Goal: Check status: Check status

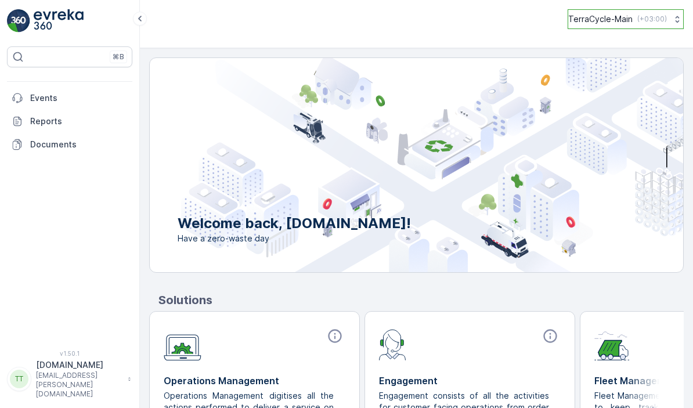
click at [614, 26] on button "TerraCycle-Main ( +03:00 )" at bounding box center [626, 19] width 116 height 20
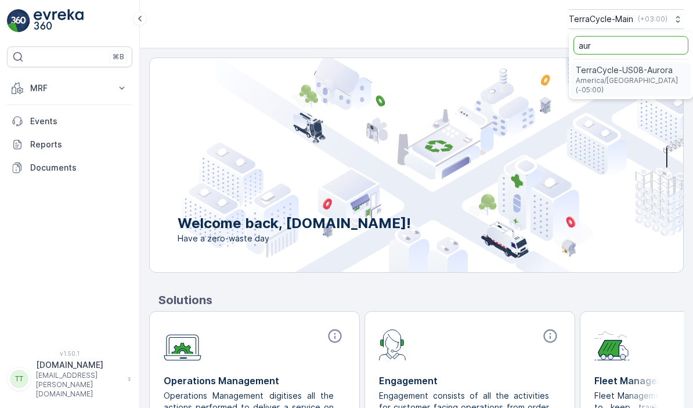
type input "aur"
click at [611, 81] on span "America/Chicago (-05:00)" at bounding box center [631, 85] width 110 height 19
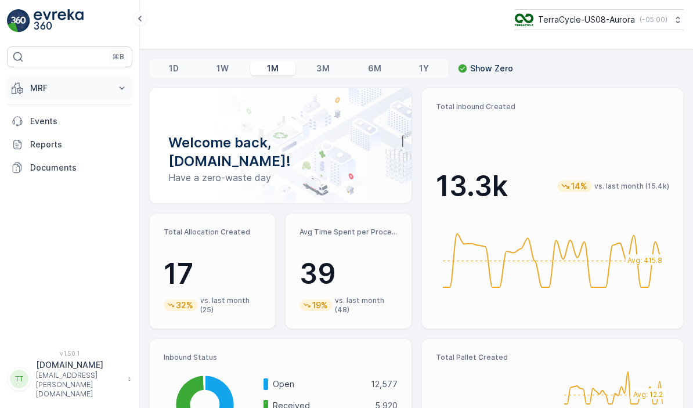
click at [64, 92] on p "MRF" at bounding box center [69, 88] width 79 height 12
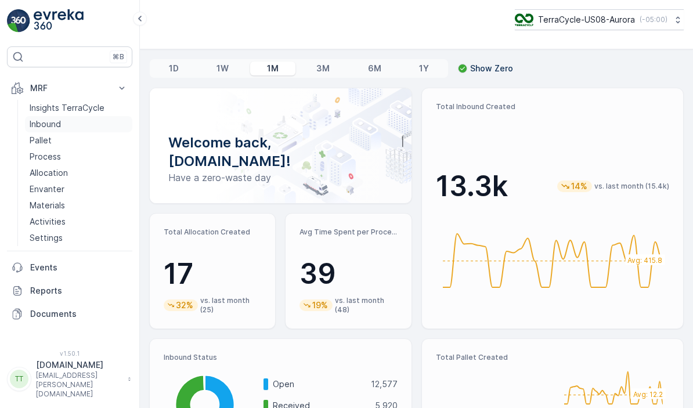
click at [56, 125] on p "Inbound" at bounding box center [45, 124] width 31 height 12
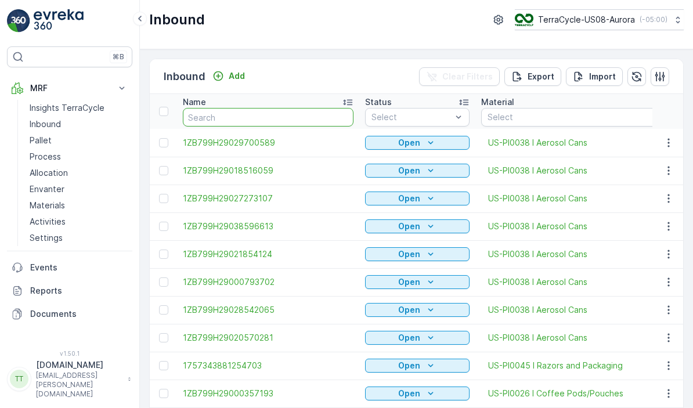
click at [211, 113] on input "text" at bounding box center [268, 117] width 171 height 19
paste input "1Z1AR8619098239412"
type input "1Z1AR8619098239412"
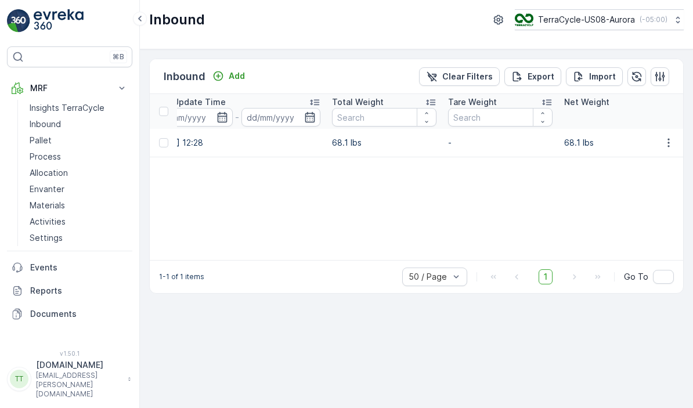
scroll to position [0, 779]
